Goal: Task Accomplishment & Management: Manage account settings

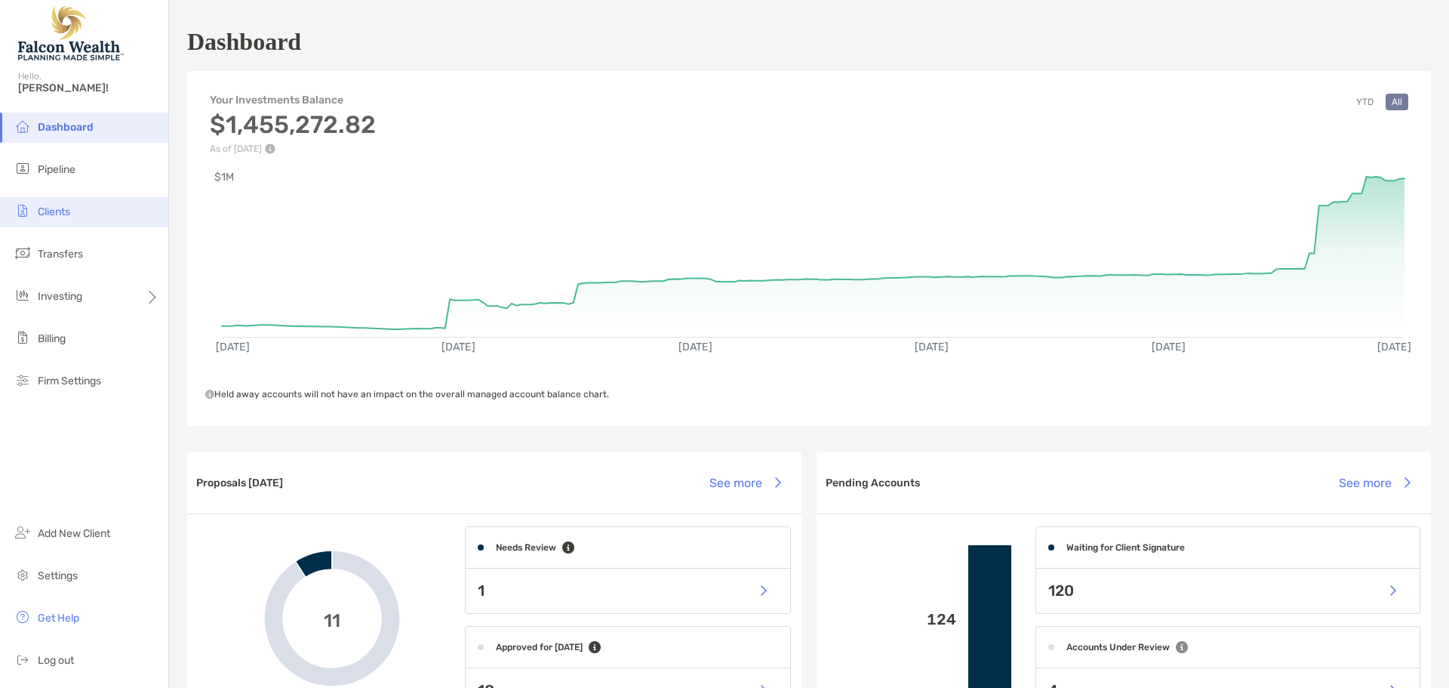
click at [72, 205] on li "Clients" at bounding box center [84, 212] width 168 height 30
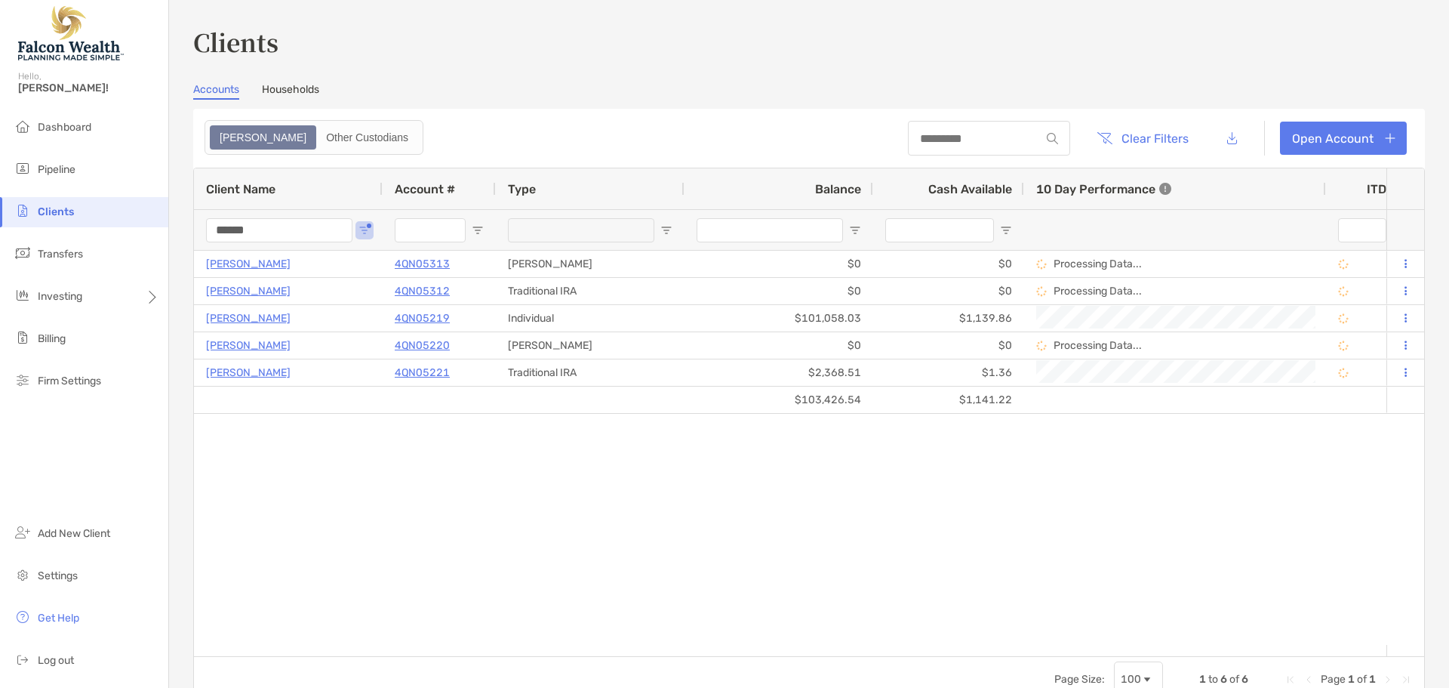
drag, startPoint x: 275, startPoint y: 229, endPoint x: 114, endPoint y: 217, distance: 161.9
click at [115, 217] on div "Clients Hello, [PERSON_NAME]! Dashboard Pipeline Clients Transfers Investing Bi…" at bounding box center [724, 344] width 1449 height 688
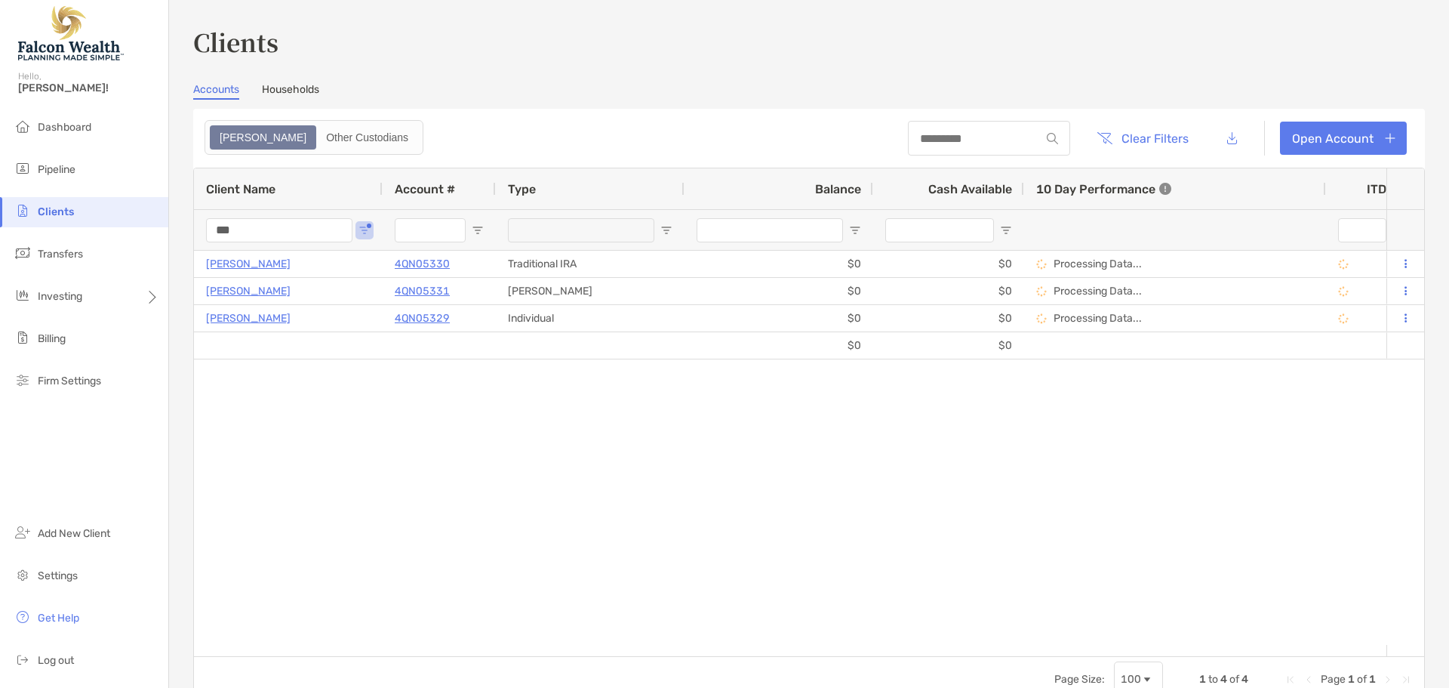
type input "***"
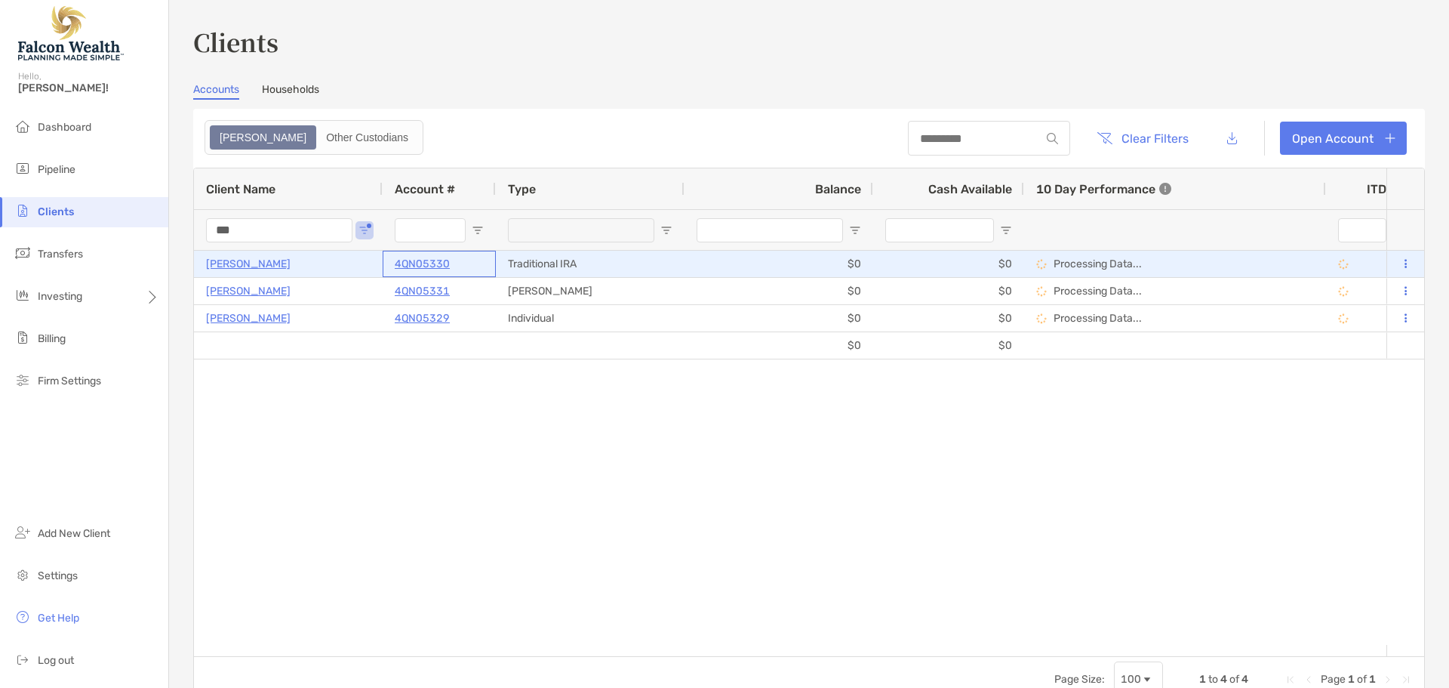
click at [414, 265] on p "4QN05330" at bounding box center [422, 263] width 55 height 19
click at [436, 264] on p "4QN05330" at bounding box center [422, 263] width 55 height 19
click at [413, 266] on p "4QN05330" at bounding box center [422, 263] width 55 height 19
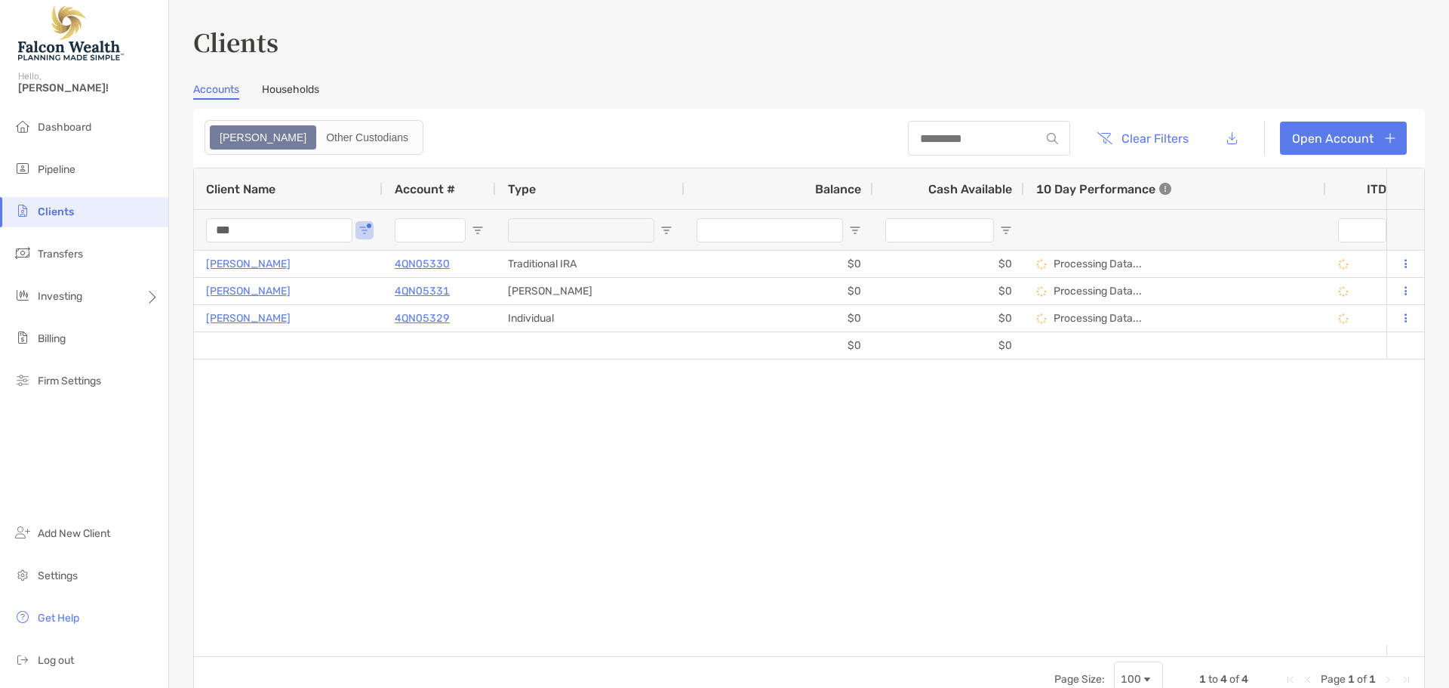
click at [477, 69] on div "Clients Accounts Households Zoe Other Custodians Clear Filters Open Account 1 t…" at bounding box center [809, 363] width 1232 height 678
